Goal: Task Accomplishment & Management: Manage account settings

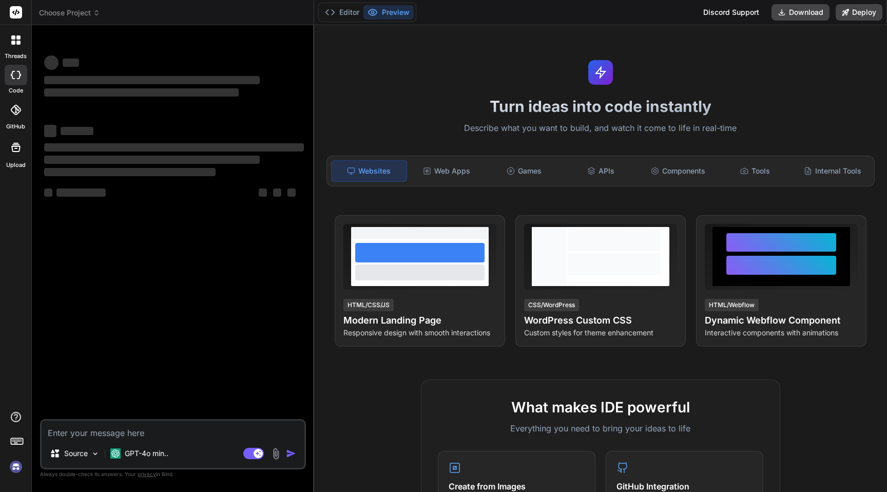
type textarea "x"
click at [8, 466] on img at bounding box center [15, 466] width 17 height 17
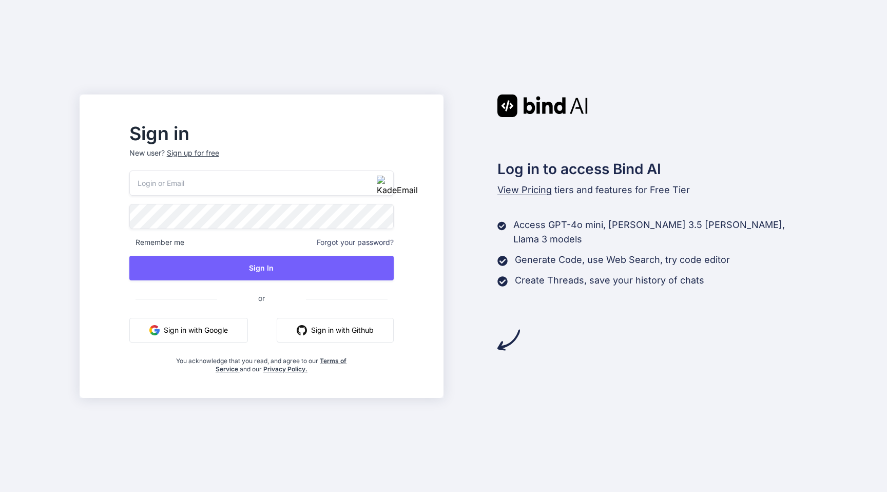
type input "[PERSON_NAME][EMAIL_ADDRESS][DOMAIN_NAME]"
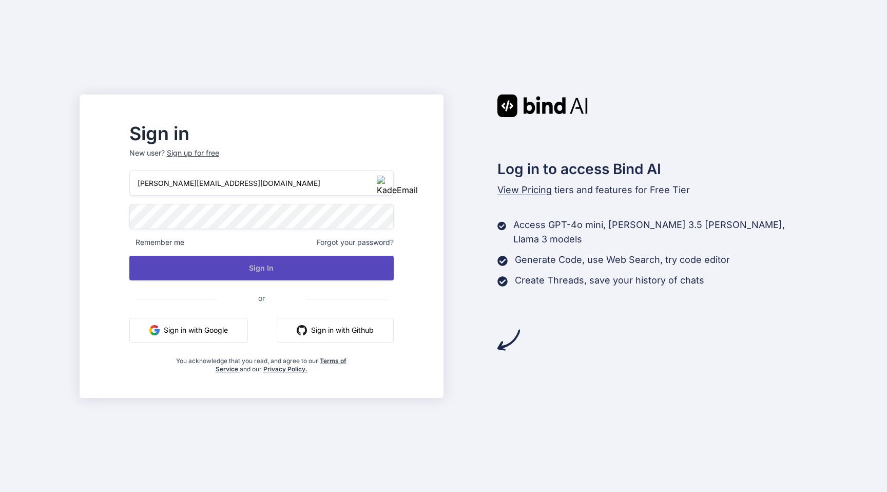
click at [268, 260] on button "Sign In" at bounding box center [261, 268] width 264 height 25
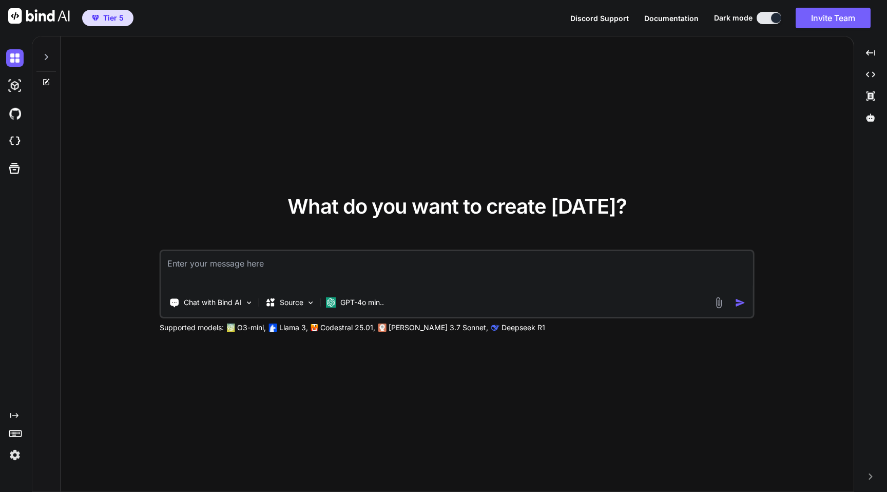
click at [11, 461] on img at bounding box center [14, 454] width 17 height 17
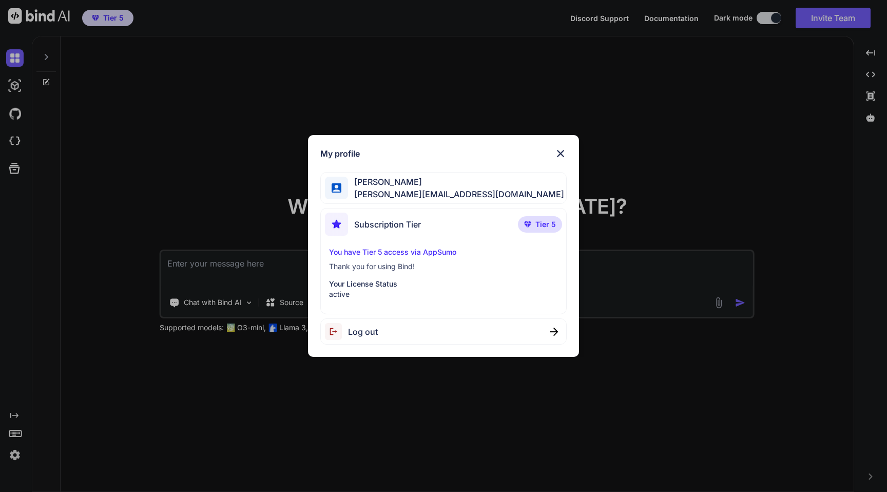
type textarea "x"
click at [569, 151] on div "My profile Gordan Metz gordon-metz@nicheful.io Subscription Tier Tier 5 You hav…" at bounding box center [443, 246] width 271 height 222
click at [560, 154] on img at bounding box center [560, 153] width 12 height 12
